Goal: Task Accomplishment & Management: Manage account settings

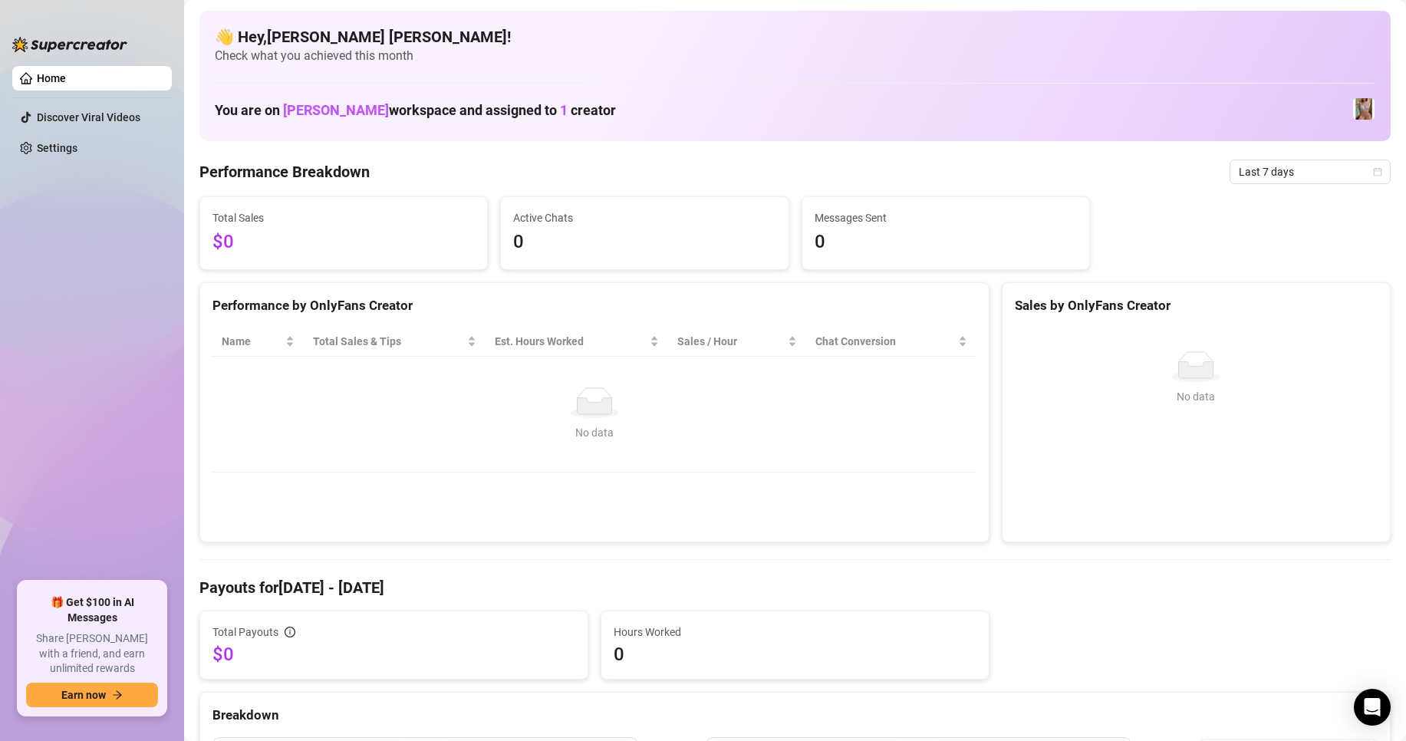
click at [135, 480] on ul "Home Discover Viral Videos Settings" at bounding box center [91, 317] width 159 height 515
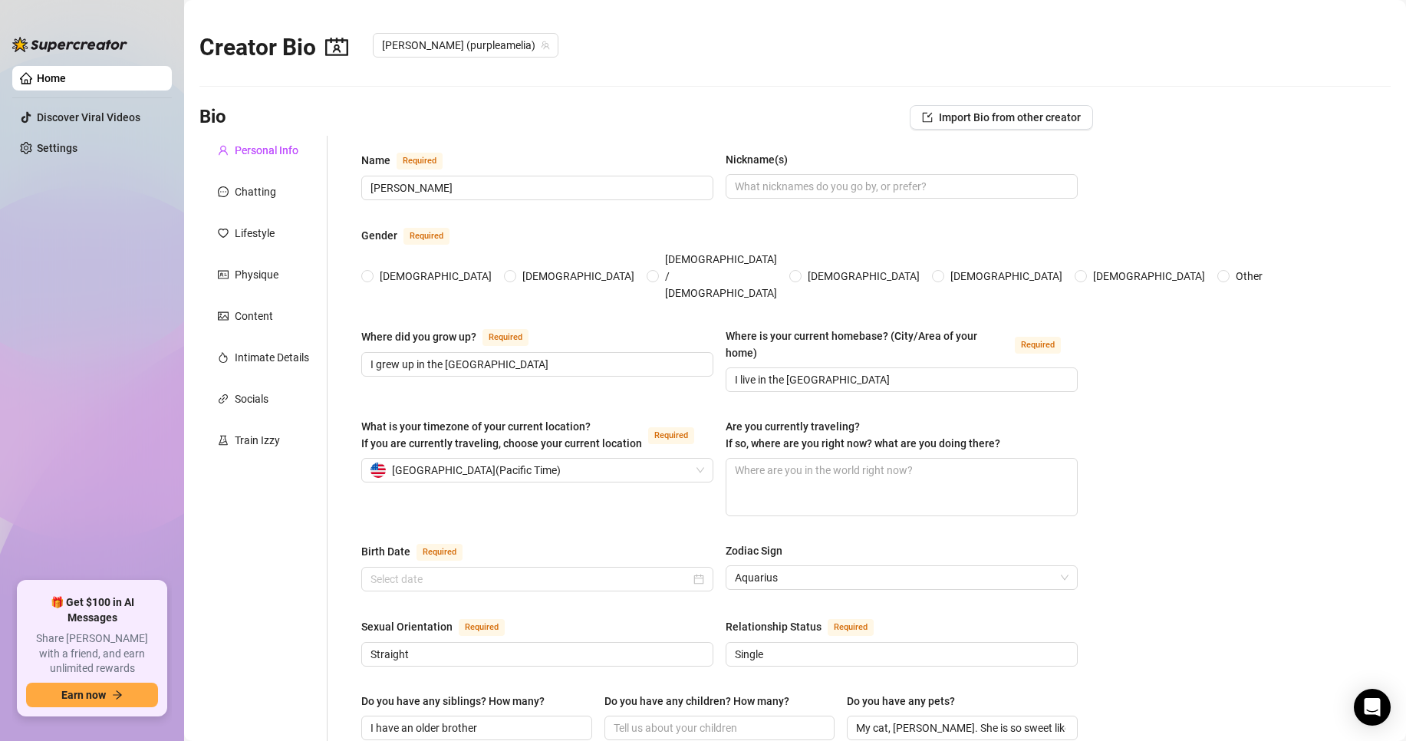
radio input "true"
type input "[DATE]"
click at [74, 145] on link "Settings" at bounding box center [57, 148] width 41 height 12
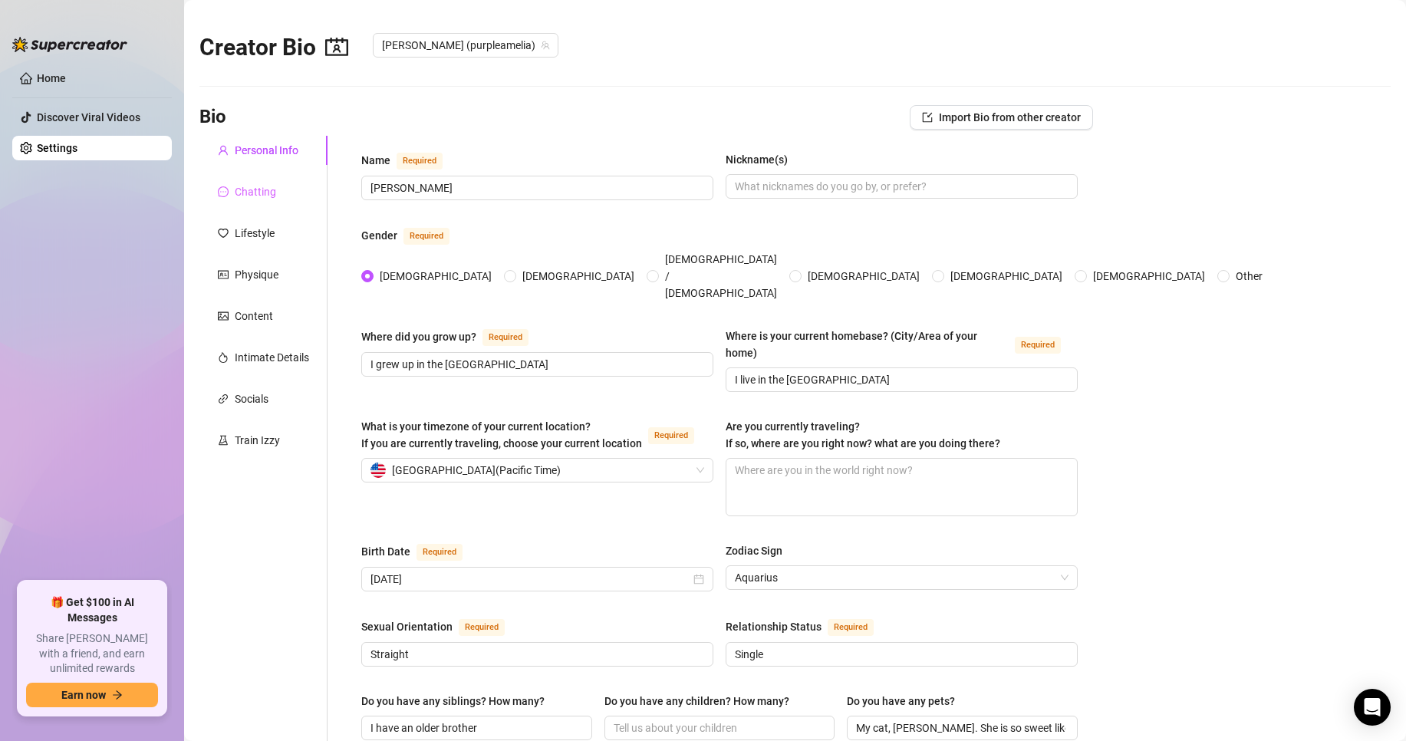
click at [286, 191] on div "Chatting" at bounding box center [263, 191] width 128 height 29
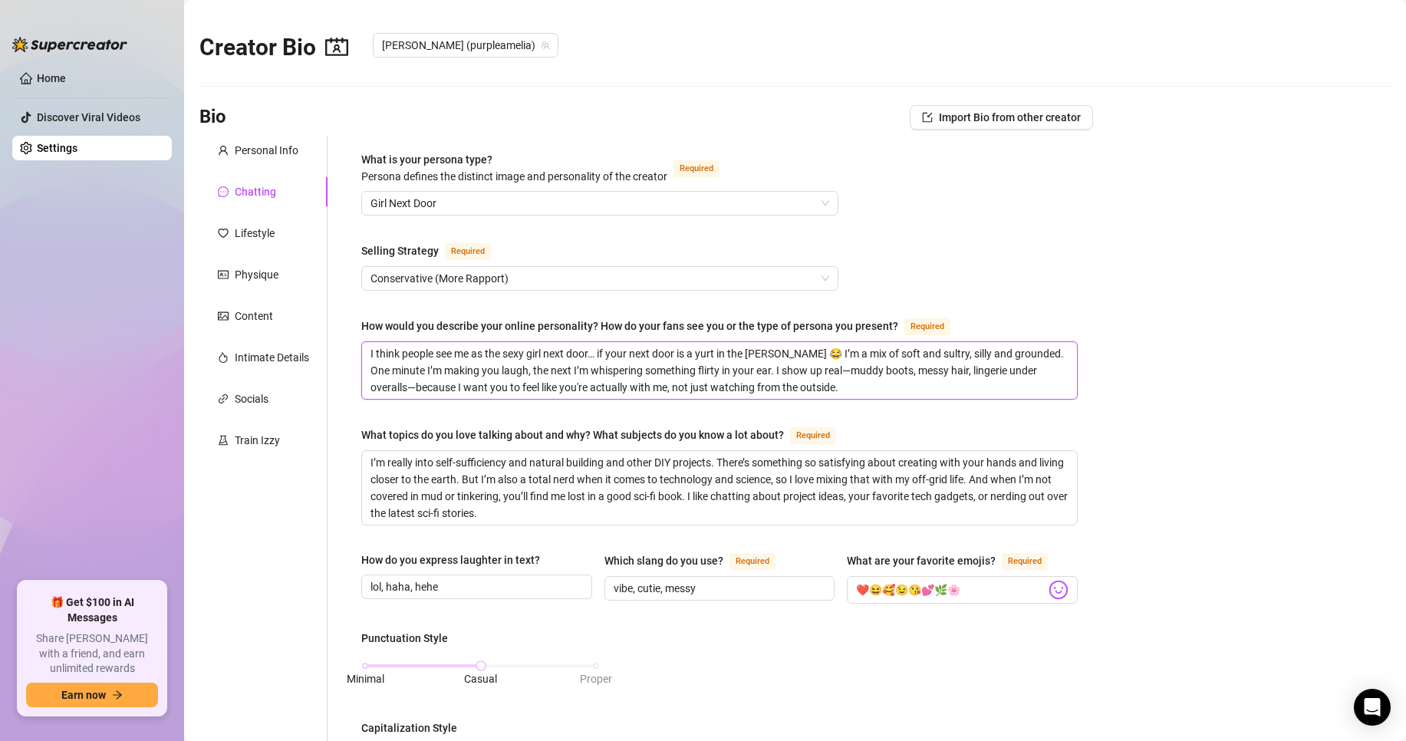
drag, startPoint x: 372, startPoint y: 348, endPoint x: 988, endPoint y: 389, distance: 617.1
click at [989, 387] on textarea "I think people see me as the sexy girl next door… if your next door is a yurt i…" at bounding box center [719, 370] width 715 height 57
